Goal: Navigation & Orientation: Find specific page/section

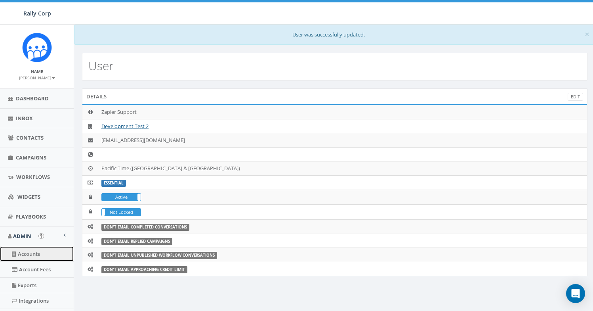
click at [27, 254] on link "Accounts" at bounding box center [37, 253] width 74 height 15
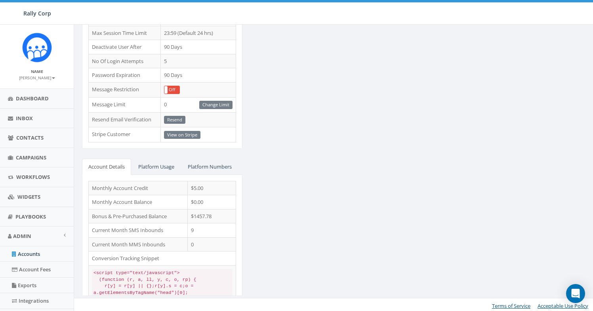
scroll to position [260, 0]
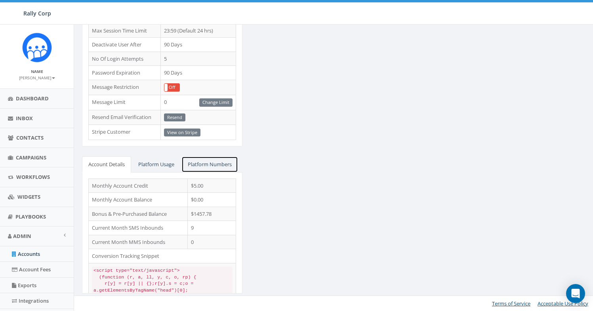
click at [212, 160] on link "Platform Numbers" at bounding box center [209, 164] width 57 height 16
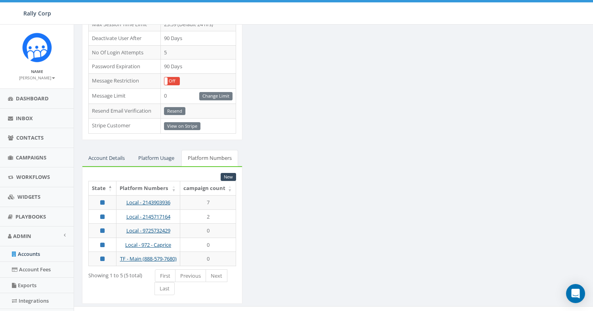
scroll to position [267, 0]
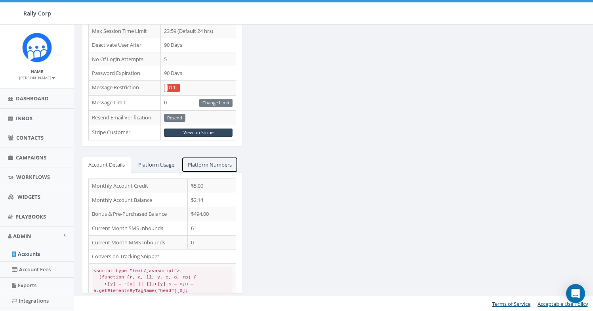
click at [221, 160] on link "Platform Numbers" at bounding box center [209, 164] width 57 height 16
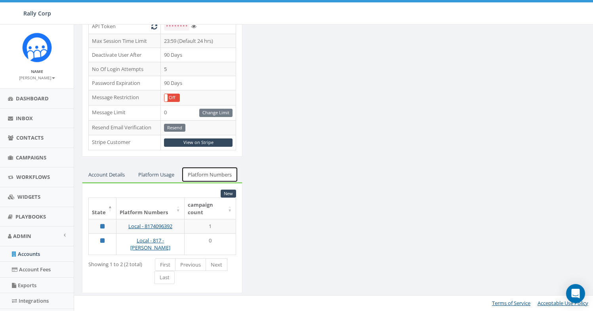
scroll to position [234, 0]
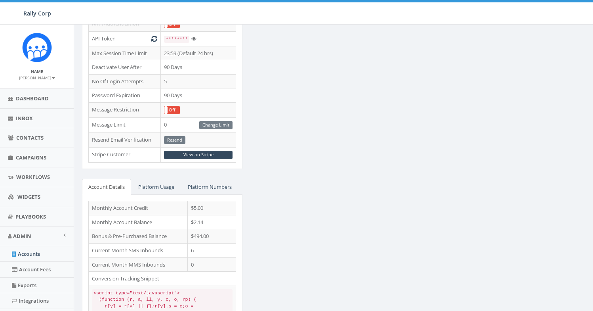
scroll to position [239, 0]
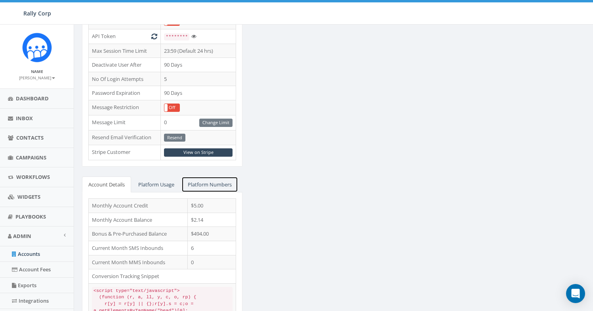
click at [192, 181] on link "Platform Numbers" at bounding box center [209, 184] width 57 height 16
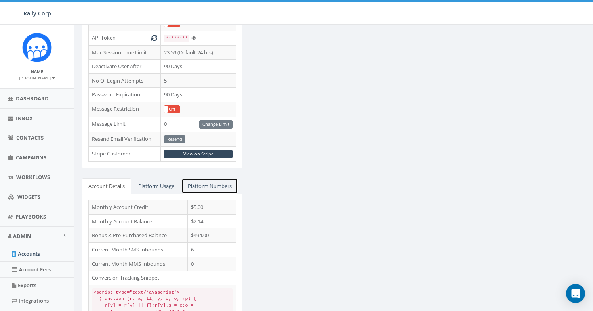
click at [201, 188] on link "Platform Numbers" at bounding box center [209, 186] width 57 height 16
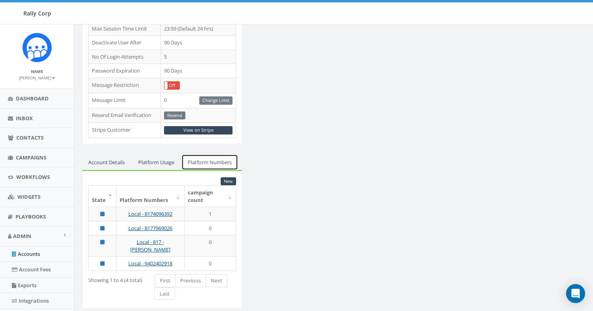
scroll to position [262, 0]
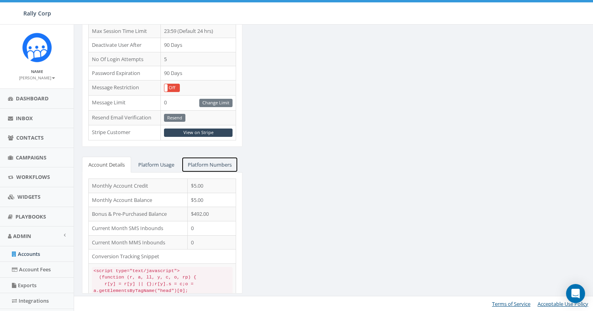
click at [195, 160] on link "Platform Numbers" at bounding box center [209, 164] width 57 height 16
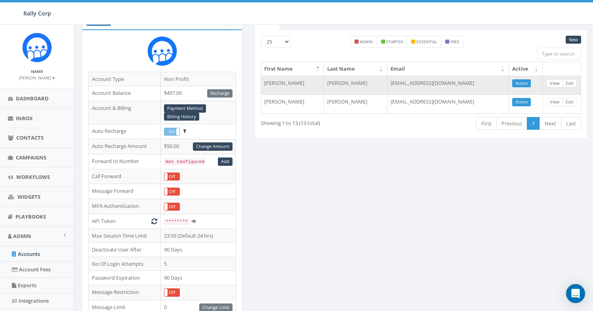
scroll to position [40, 0]
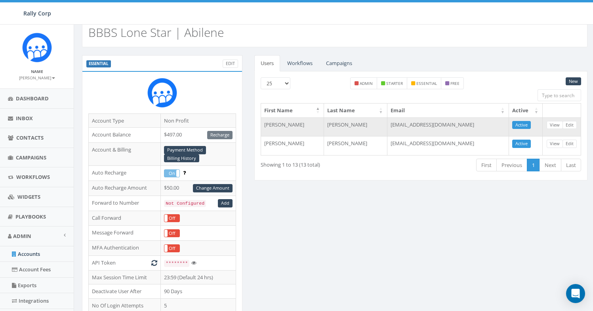
scroll to position [259, 0]
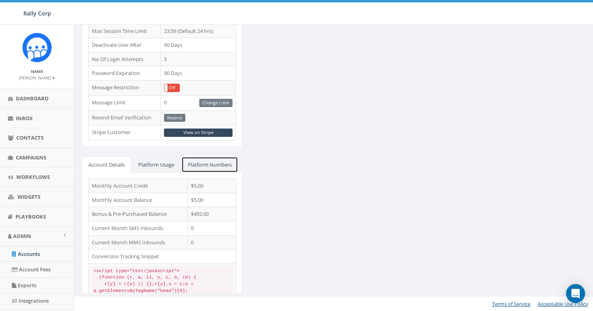
click at [220, 168] on link "Platform Numbers" at bounding box center [209, 164] width 57 height 16
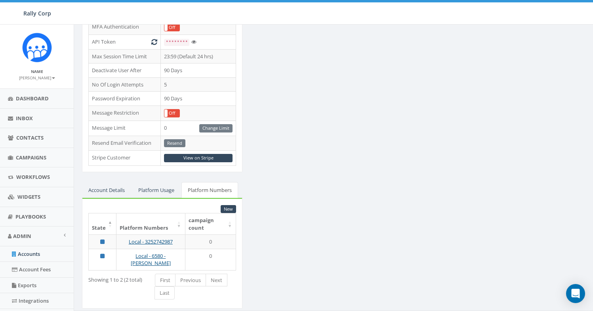
click at [315, 231] on div "ESSENTIAL Edit Account Type Non Profit Account Balance $497.00 Recharge Account…" at bounding box center [334, 76] width 517 height 484
